Goal: Information Seeking & Learning: Learn about a topic

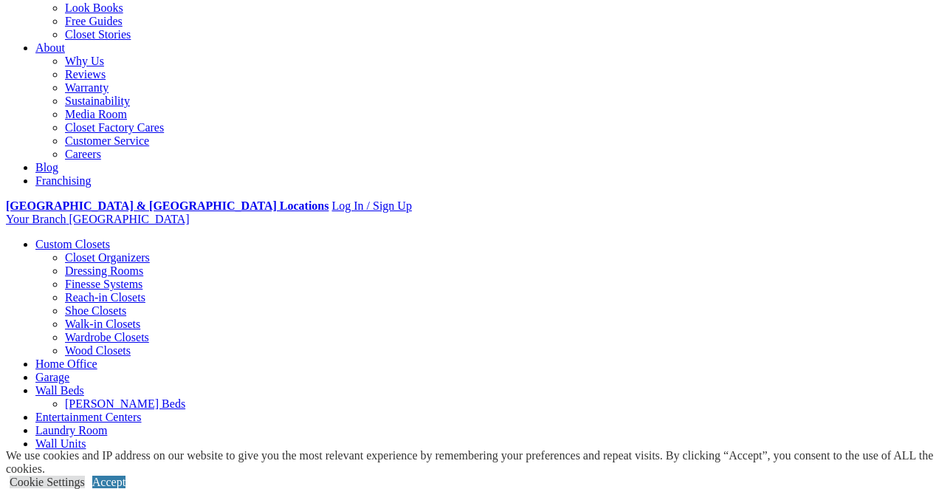
scroll to position [383, 0]
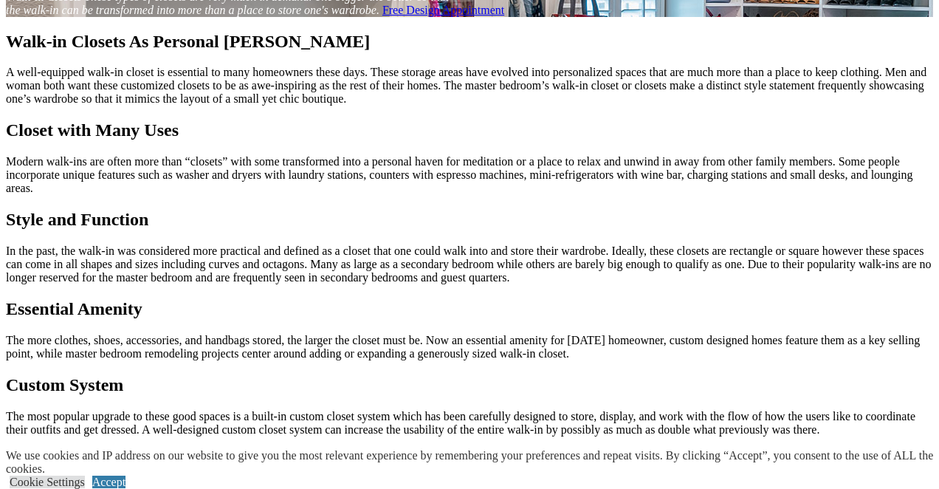
scroll to position [1386, 0]
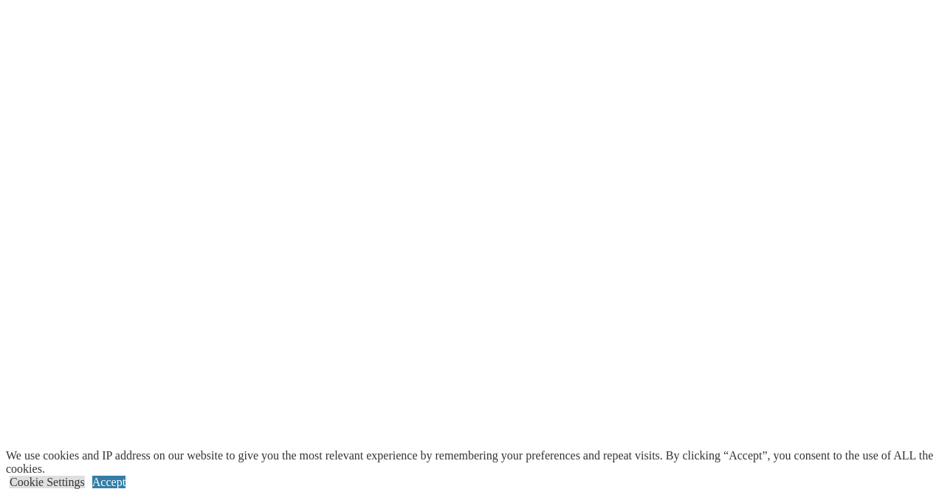
scroll to position [2729, 0]
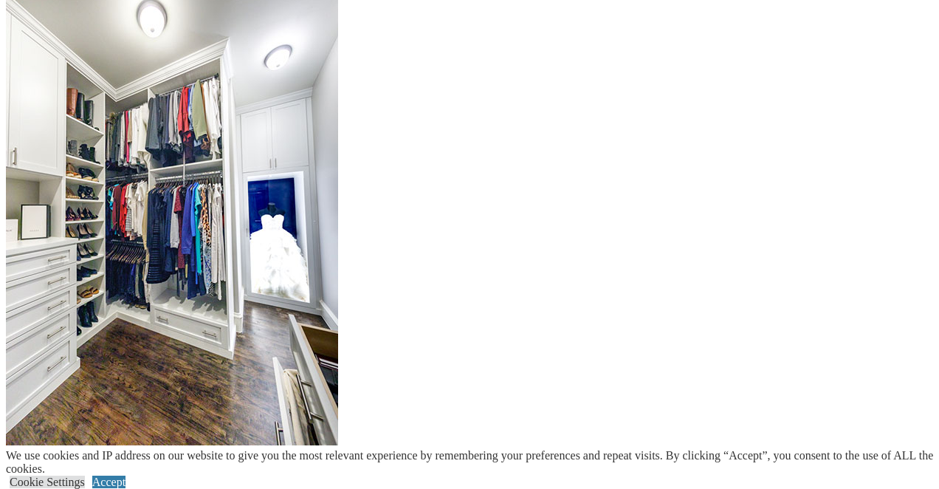
scroll to position [1547, 0]
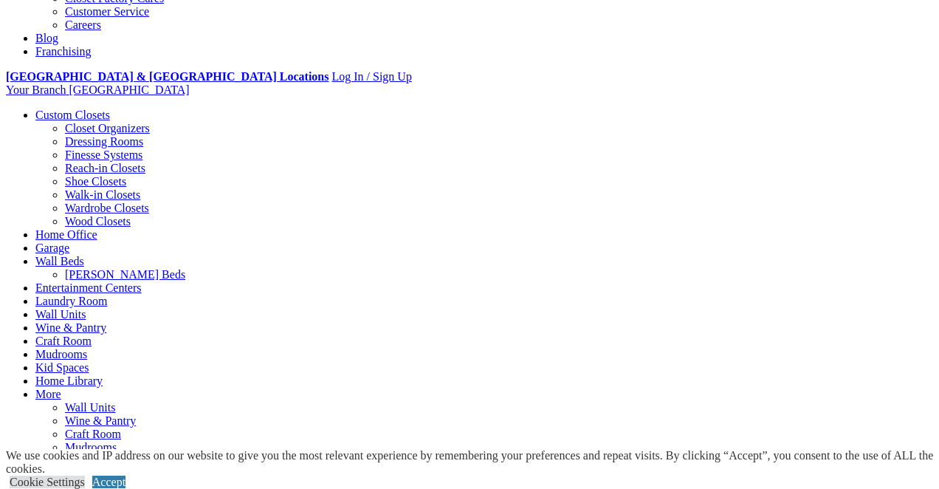
scroll to position [496, 0]
